Goal: Transaction & Acquisition: Purchase product/service

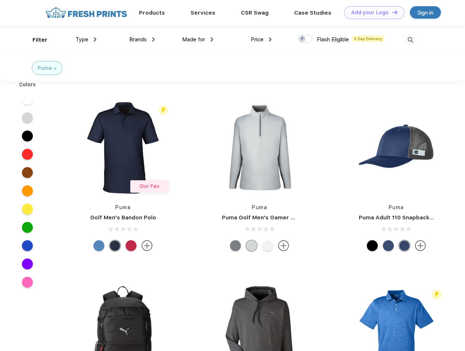
click at [372, 12] on link "Add your Logo Design Tool" at bounding box center [375, 12] width 60 height 13
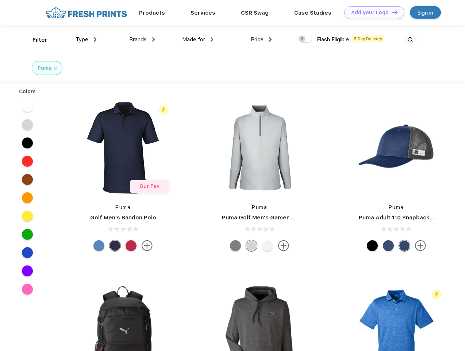
click at [0, 0] on div "Design Tool" at bounding box center [0, 0] width 0 height 0
click at [392, 12] on link "Add your Logo Design Tool" at bounding box center [375, 12] width 60 height 13
click at [35, 40] on div "Filter" at bounding box center [40, 40] width 15 height 8
click at [86, 39] on span "Type" at bounding box center [82, 39] width 13 height 7
click at [142, 39] on span "Brands" at bounding box center [138, 39] width 18 height 7
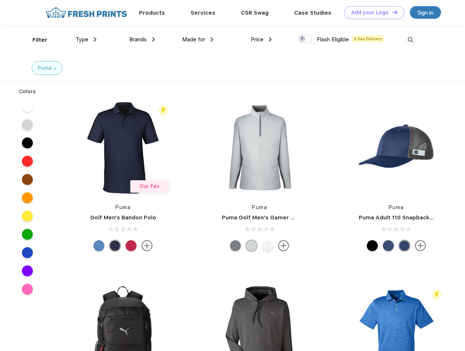
click at [198, 39] on span "Made for" at bounding box center [193, 39] width 23 height 7
click at [262, 39] on span "Price" at bounding box center [257, 39] width 13 height 7
click at [305, 39] on div at bounding box center [305, 39] width 14 height 8
click at [303, 39] on input "checkbox" at bounding box center [300, 36] width 5 height 5
click at [411, 40] on img at bounding box center [411, 40] width 12 height 12
